Goal: Ask a question: Seek information or help from site administrators or community

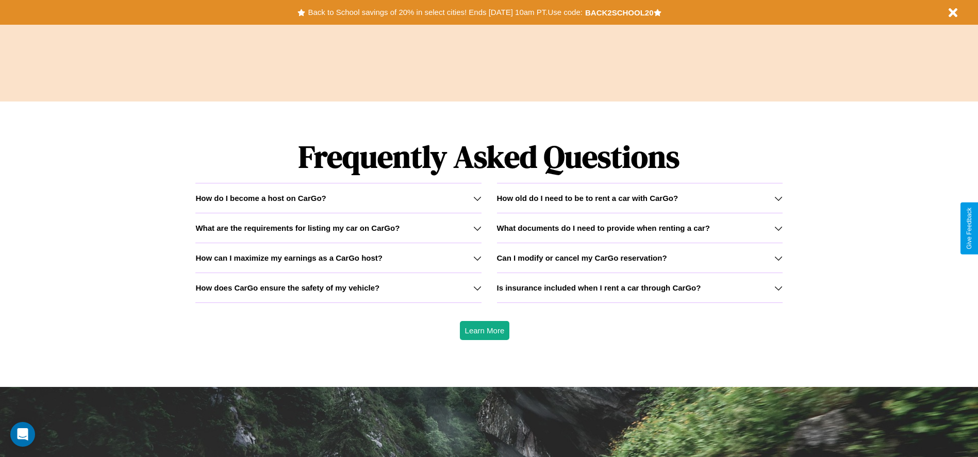
scroll to position [1479, 0]
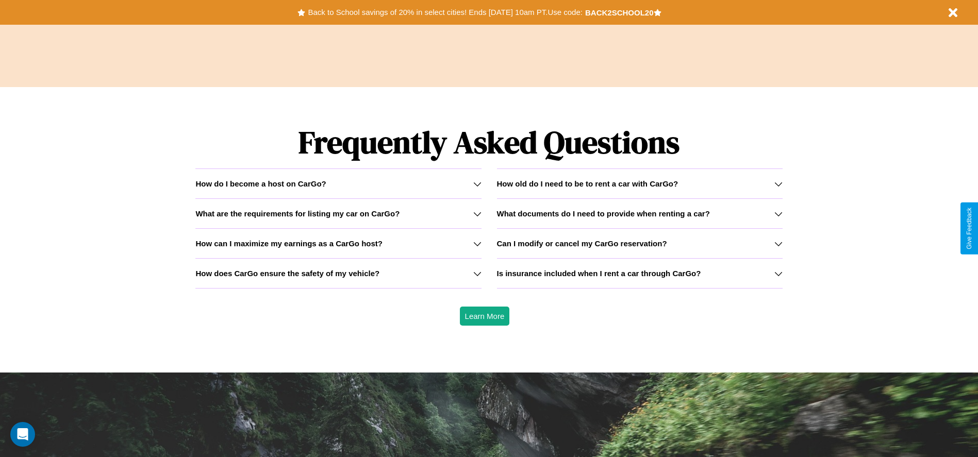
click at [639, 243] on h3 "Can I modify or cancel my CarGo reservation?" at bounding box center [582, 243] width 170 height 9
click at [338, 183] on div "How do I become a host on CarGo?" at bounding box center [337, 183] width 285 height 9
click at [338, 243] on h3 "How can I maximize my earnings as a CarGo host?" at bounding box center [288, 243] width 187 height 9
click at [778, 183] on icon at bounding box center [778, 184] width 8 height 8
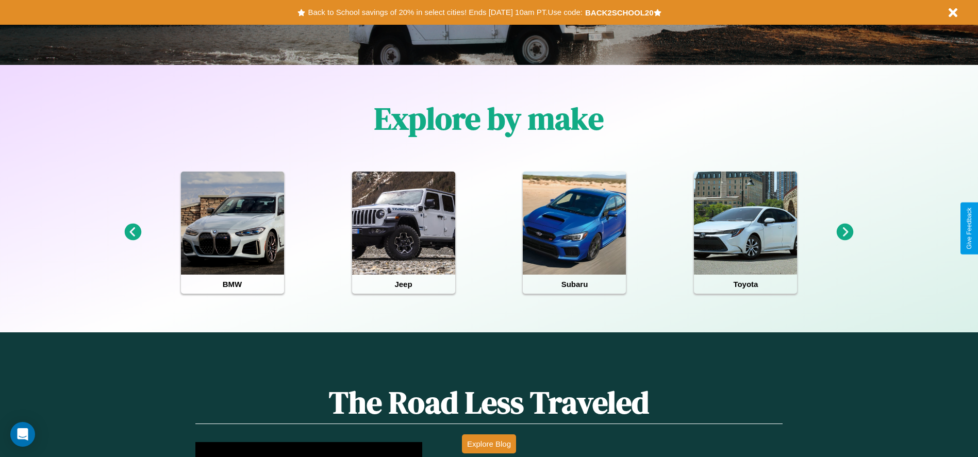
scroll to position [0, 0]
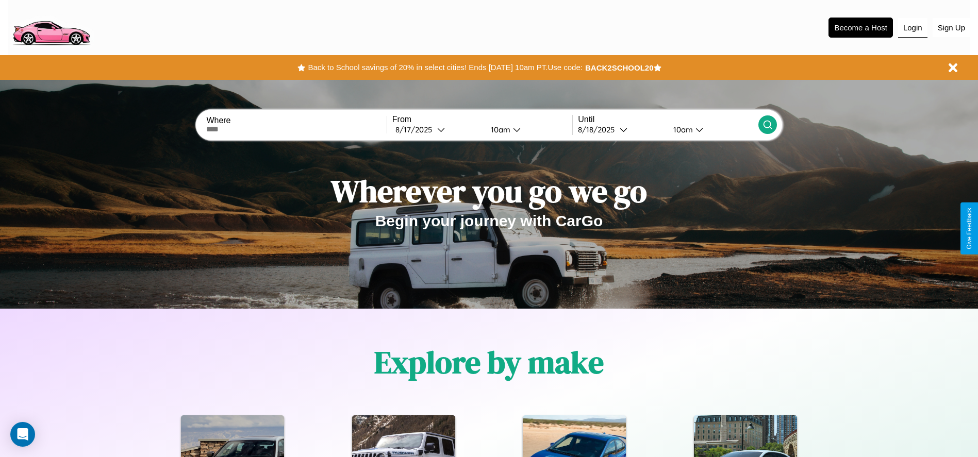
click at [912, 27] on button "Login" at bounding box center [912, 28] width 29 height 20
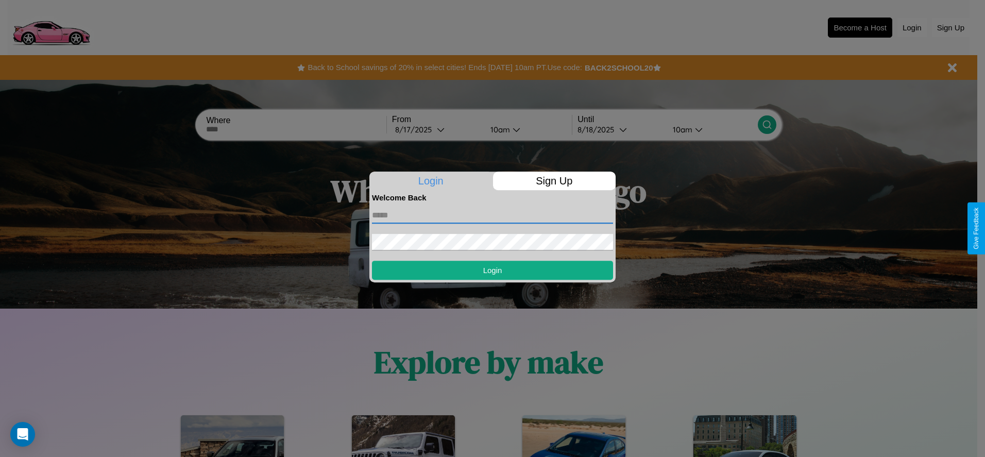
click at [493, 215] on input "text" at bounding box center [492, 215] width 241 height 16
type input "**********"
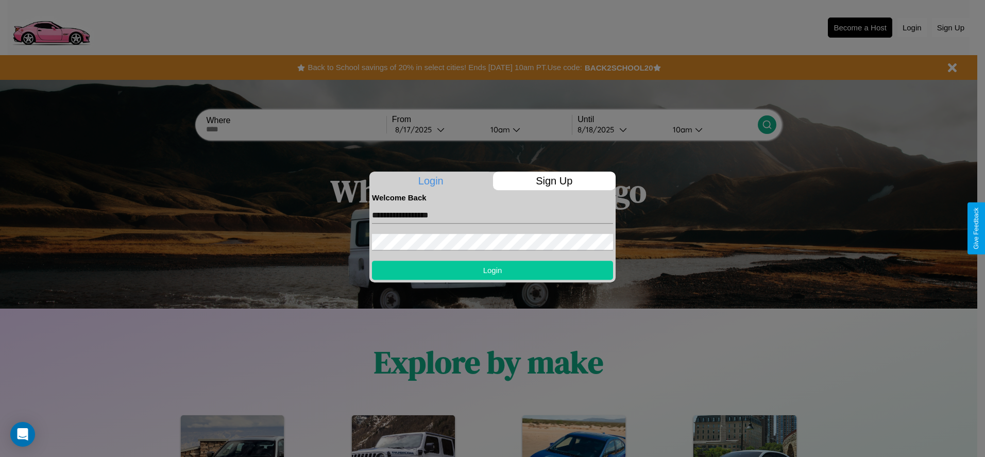
click at [493, 270] on button "Login" at bounding box center [492, 270] width 241 height 19
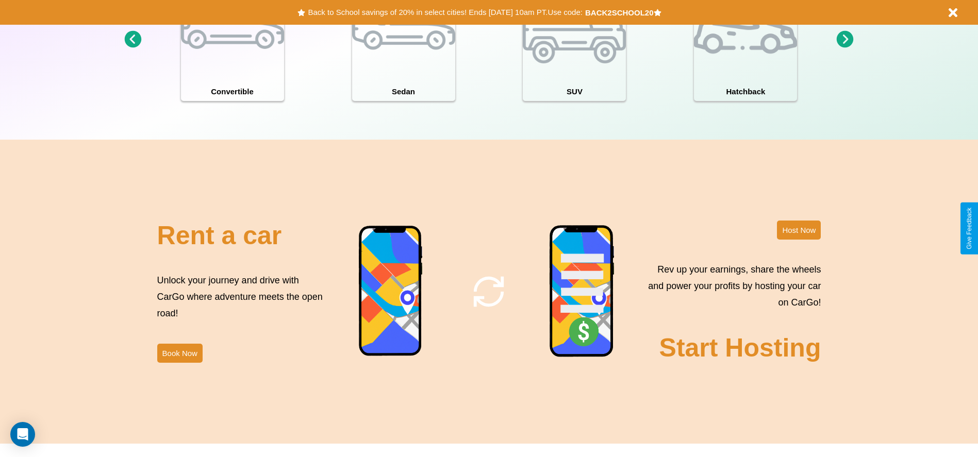
scroll to position [1123, 0]
